Goal: Information Seeking & Learning: Learn about a topic

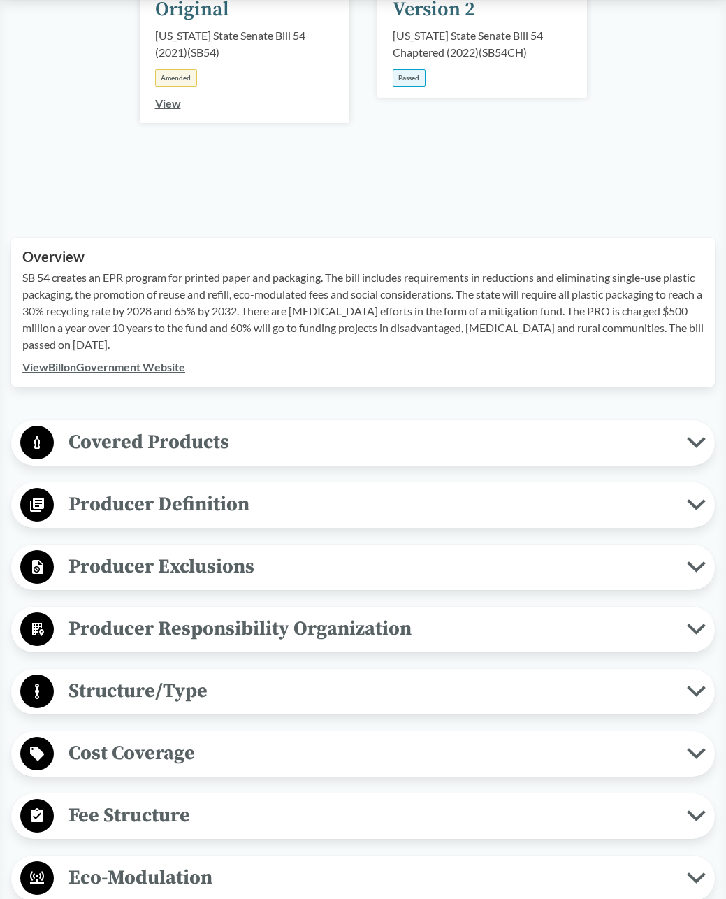
scroll to position [280, 0]
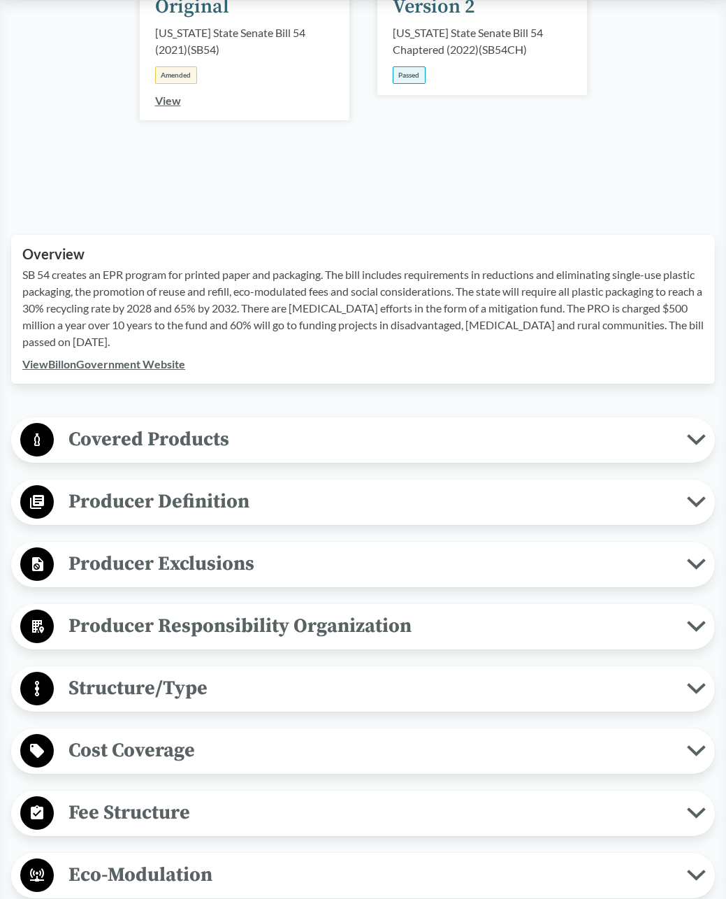
click at [240, 443] on span "Covered Products" at bounding box center [370, 439] width 633 height 31
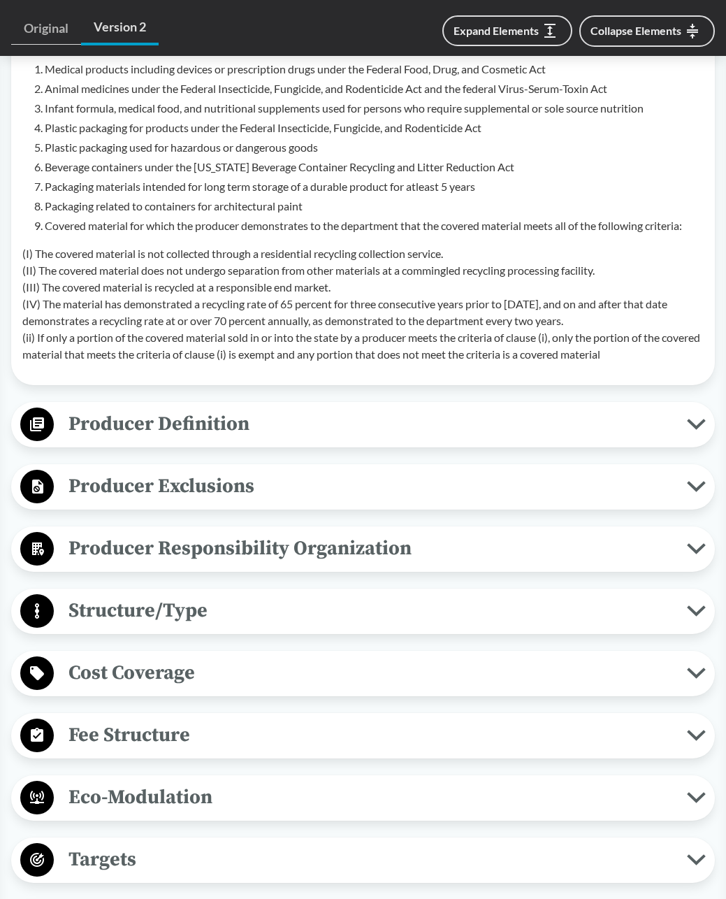
scroll to position [909, 0]
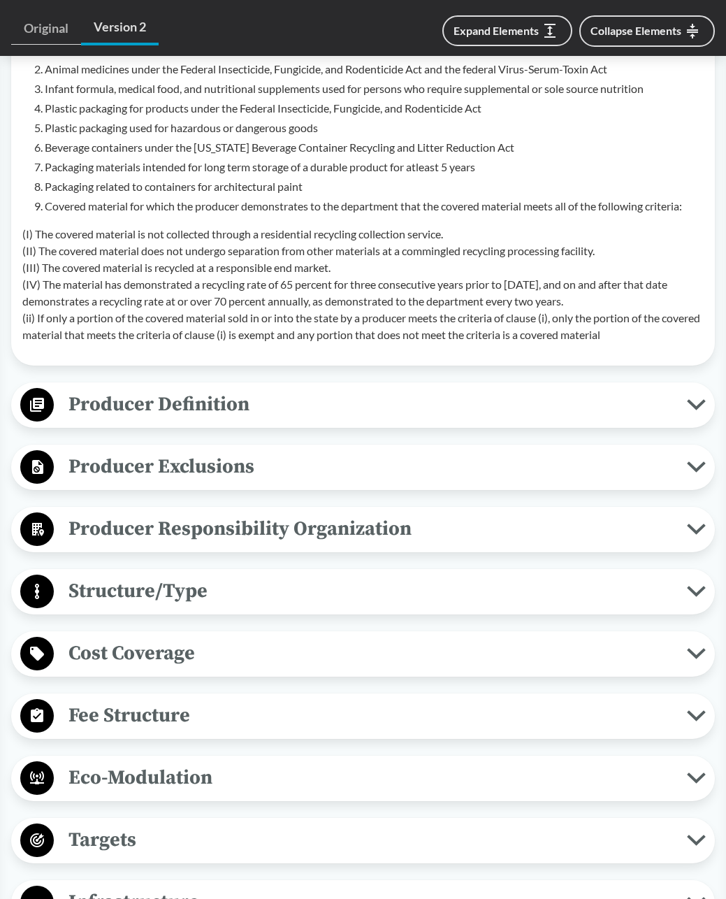
click at [186, 647] on span "Cost Coverage" at bounding box center [370, 652] width 633 height 31
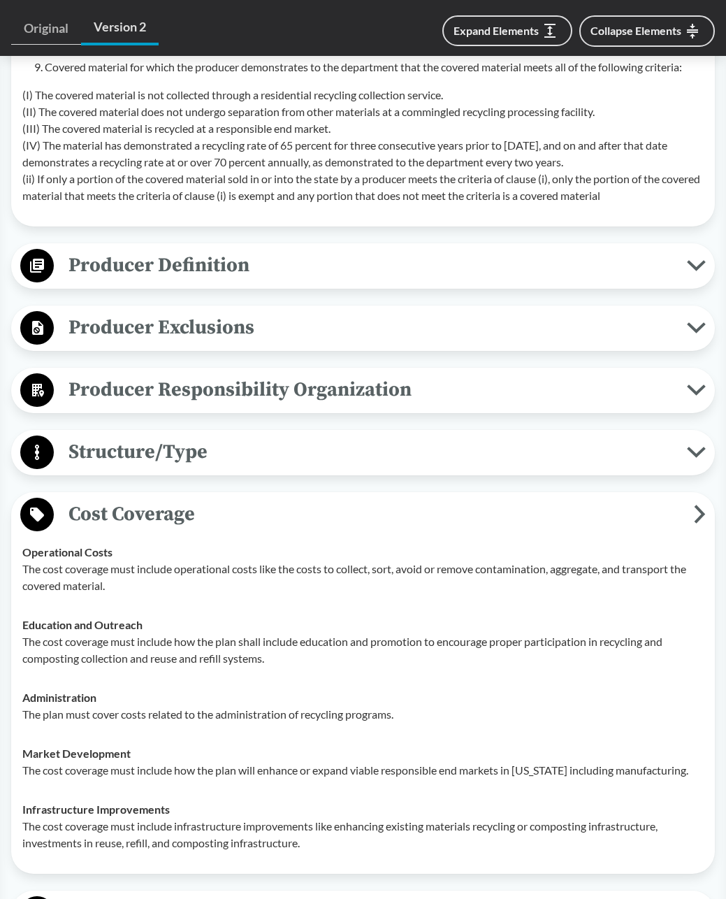
scroll to position [1048, 0]
click at [169, 494] on div "Cost Coverage Operational Costs The cost coverage must include operational cost…" at bounding box center [363, 682] width 704 height 382
click at [166, 506] on span "Cost Coverage" at bounding box center [374, 513] width 640 height 31
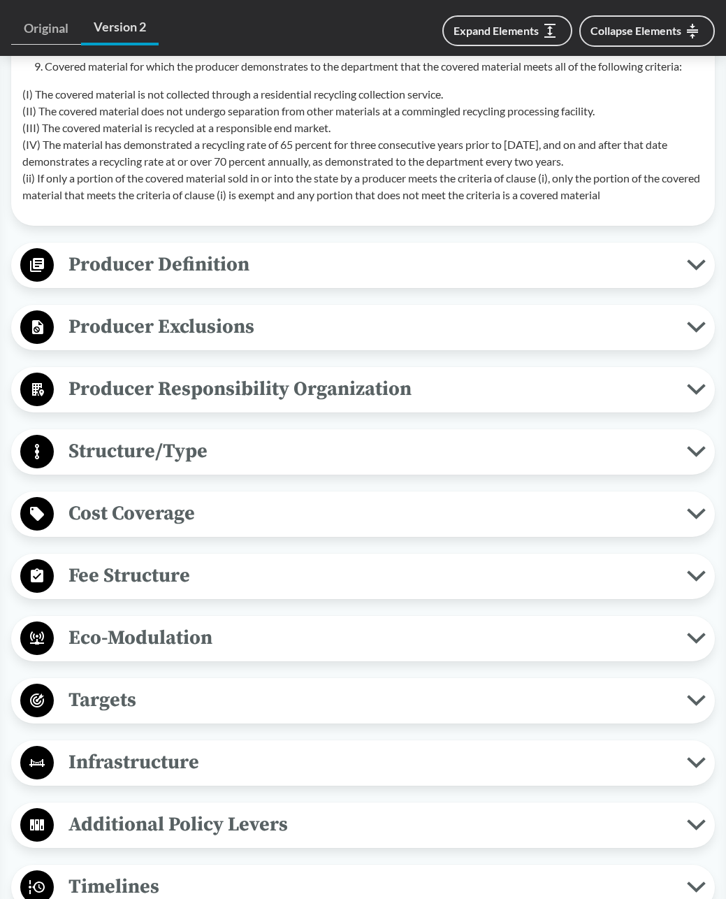
click at [140, 567] on span "Fee Structure" at bounding box center [370, 575] width 633 height 31
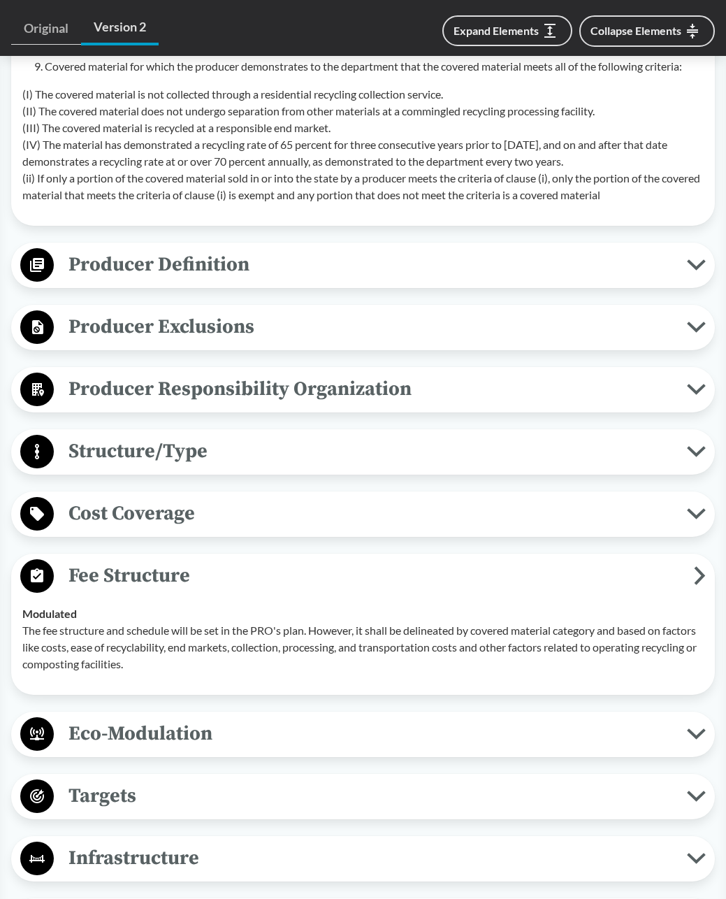
click at [199, 726] on span "Eco-Modulation" at bounding box center [370, 733] width 633 height 31
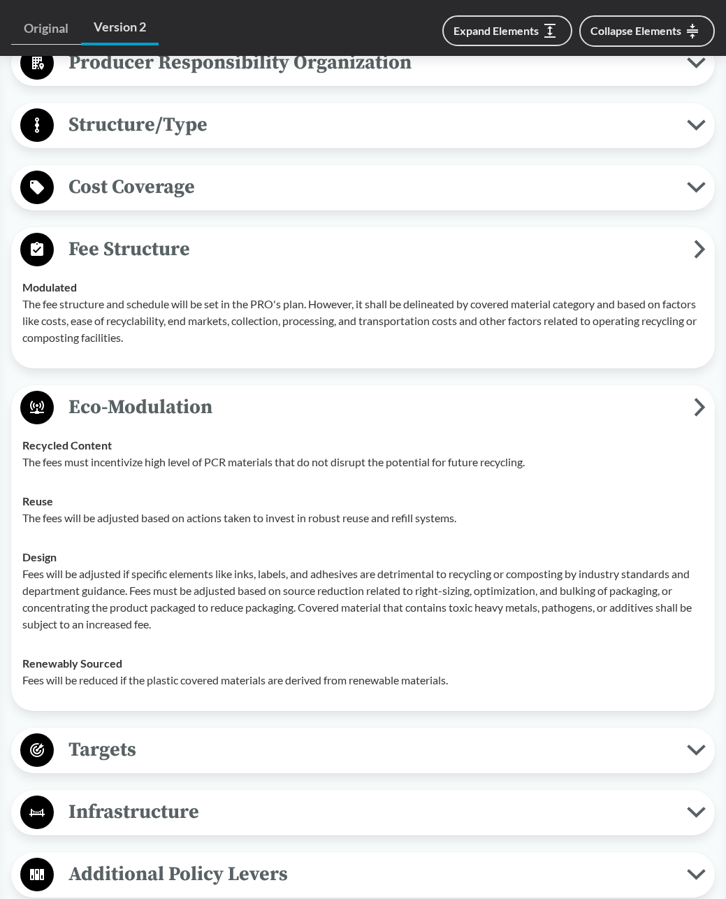
scroll to position [1398, 0]
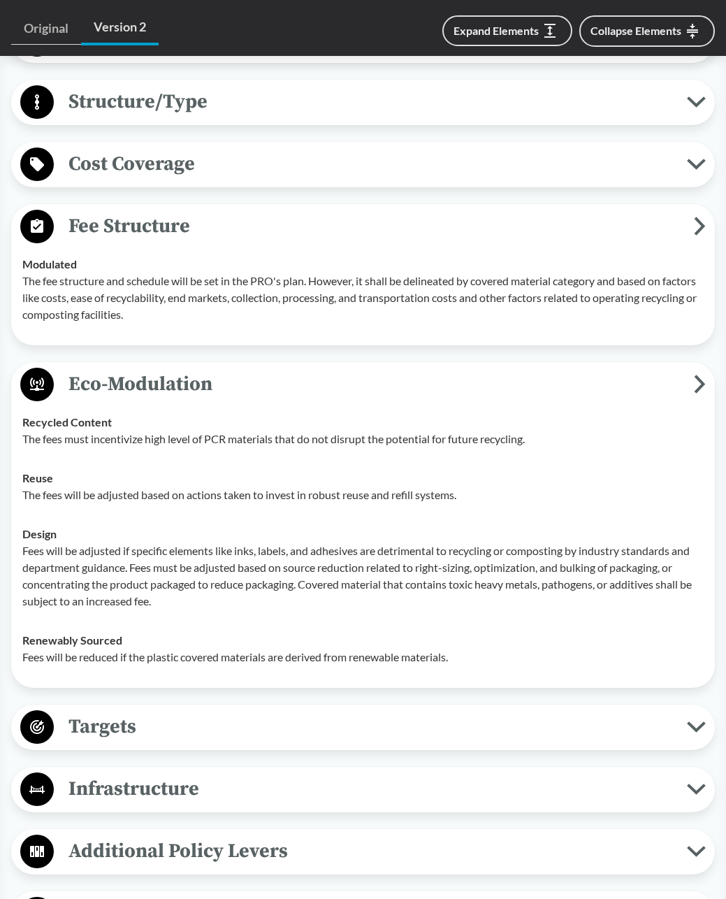
click at [238, 252] on td "Modulated The fee structure and schedule will be set in the PRO's plan. However…" at bounding box center [363, 289] width 694 height 89
click at [226, 391] on span "Eco-Modulation" at bounding box center [374, 383] width 640 height 31
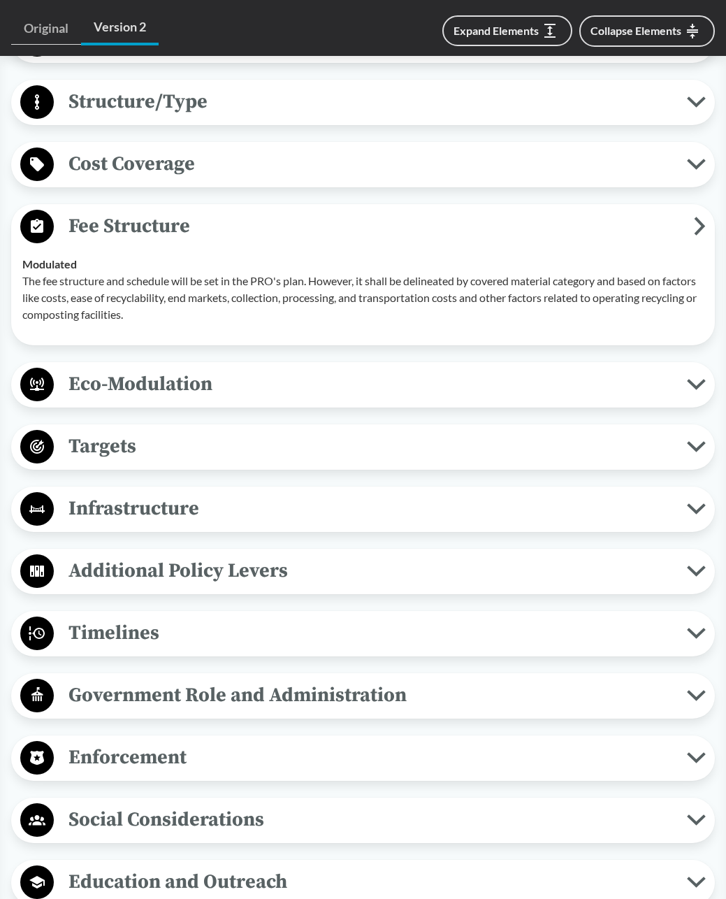
click at [255, 236] on span "Fee Structure" at bounding box center [374, 225] width 640 height 31
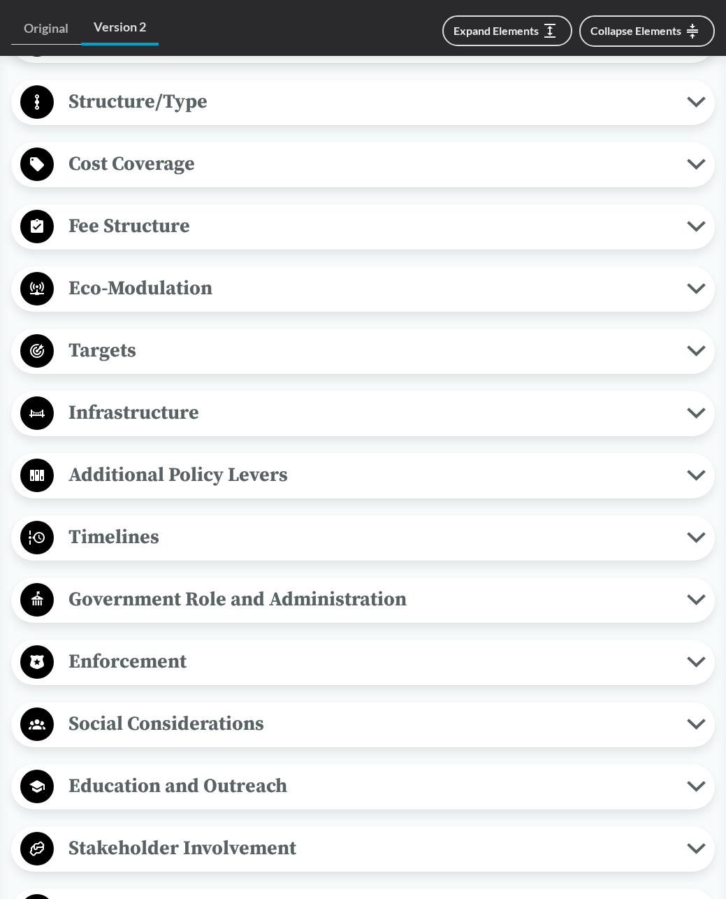
click at [235, 344] on span "Targets" at bounding box center [370, 350] width 633 height 31
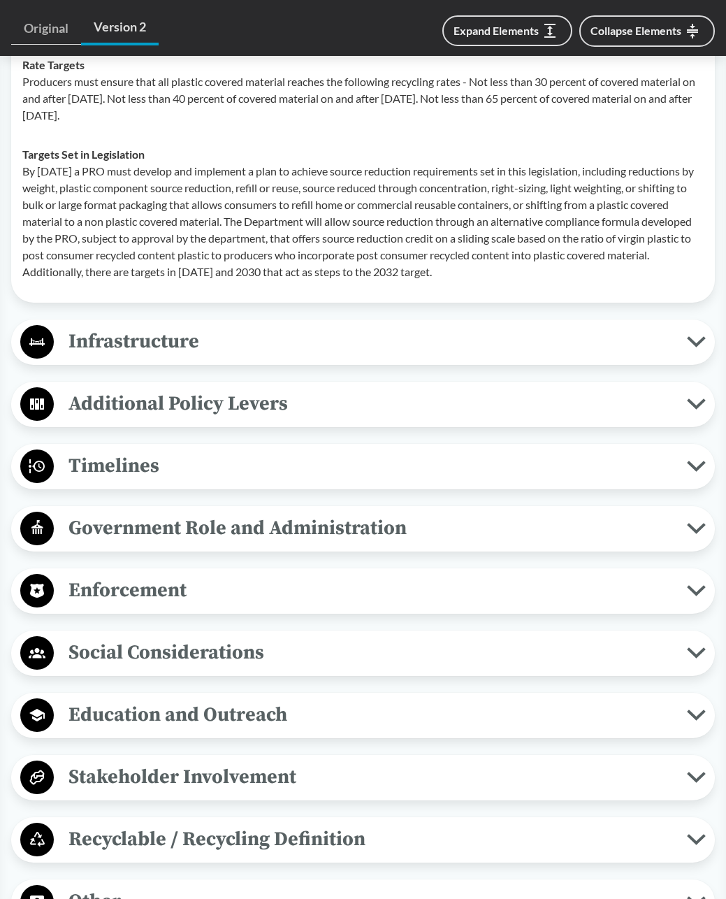
scroll to position [1747, 0]
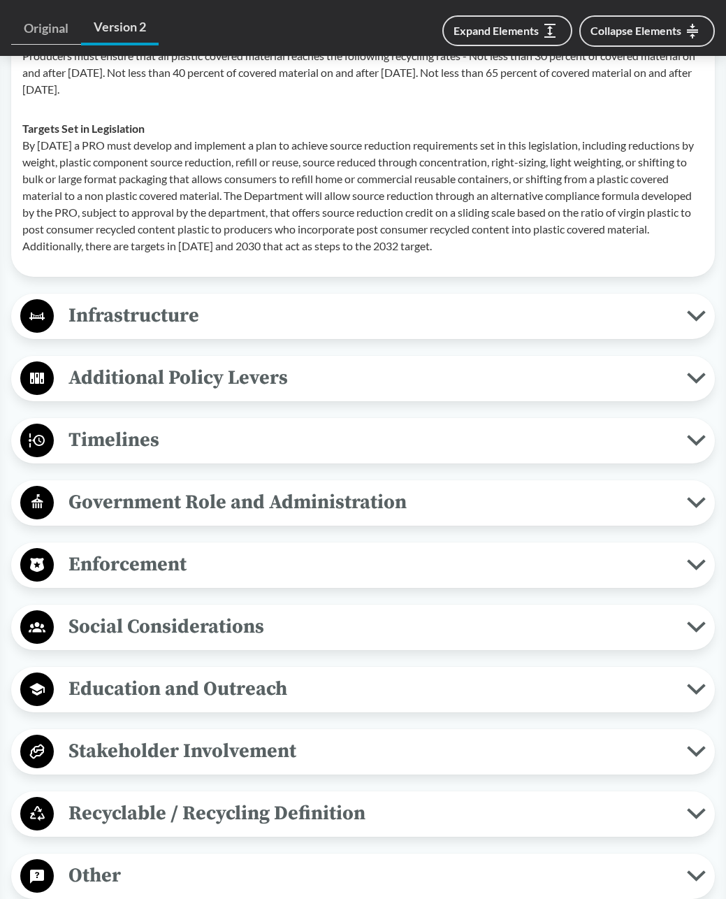
click at [196, 565] on span "Enforcement" at bounding box center [370, 564] width 633 height 31
